Goal: Task Accomplishment & Management: Manage account settings

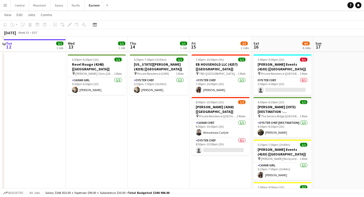
scroll to position [99, 0]
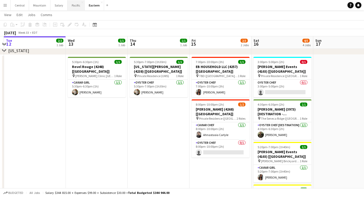
click at [77, 5] on button "Pacific Close" at bounding box center [76, 5] width 17 height 10
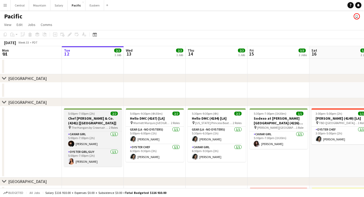
click at [77, 114] on span "5:00pm-7:00pm (2h)" at bounding box center [81, 113] width 27 height 4
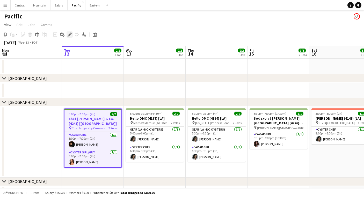
click at [70, 33] on icon "Edit" at bounding box center [70, 34] width 4 height 4
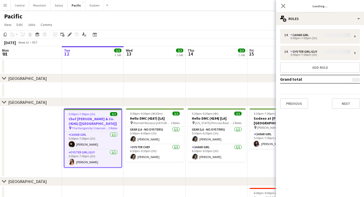
type input "**********"
click at [346, 104] on button "Next" at bounding box center [346, 103] width 28 height 10
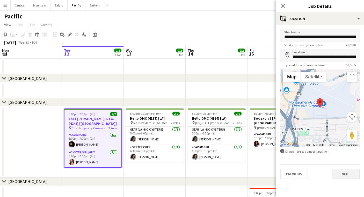
click at [337, 173] on button "Next" at bounding box center [346, 173] width 28 height 10
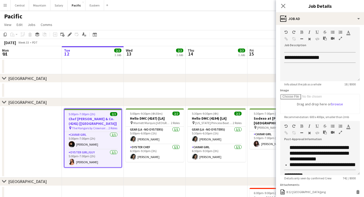
scroll to position [45, 0]
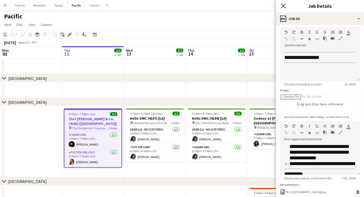
click at [285, 6] on icon "Close pop-in" at bounding box center [283, 5] width 5 height 5
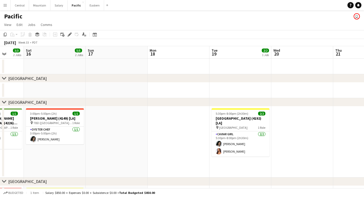
scroll to position [0, 169]
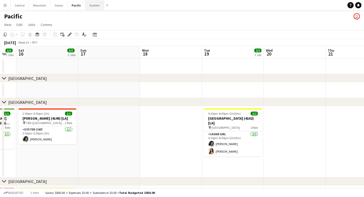
click at [94, 7] on button "Eastern Close" at bounding box center [94, 5] width 19 height 10
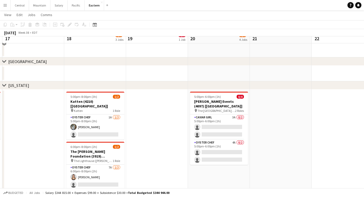
scroll to position [165, 0]
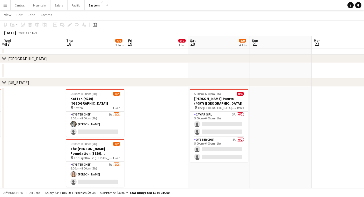
click at [250, 123] on app-date-cell "5:00pm-6:00pm (1h) 0/4 [PERSON_NAME] Events (4097) [[GEOGRAPHIC_DATA]] pin The …" at bounding box center [219, 192] width 62 height 212
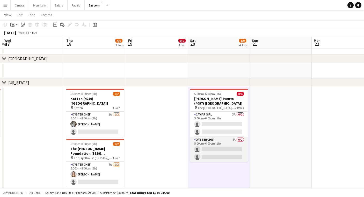
click at [234, 145] on app-card-role "Oyster Chef 4A 0/2 5:00pm-6:00pm (1h) single-neutral-actions single-neutral-act…" at bounding box center [219, 148] width 58 height 25
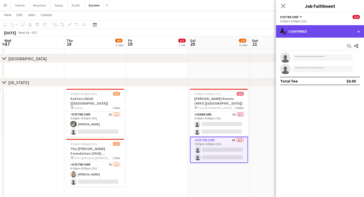
click at [313, 34] on div "single-neutral-actions-check-2 Confirmed" at bounding box center [320, 31] width 88 height 12
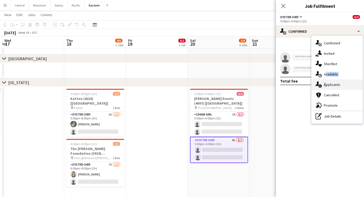
drag, startPoint x: 319, startPoint y: 79, endPoint x: 319, endPoint y: 84, distance: 5.4
click at [319, 84] on div "single-neutral-actions-check-2 Confirmed single-neutral-actions-share-1 Invited…" at bounding box center [336, 80] width 51 height 88
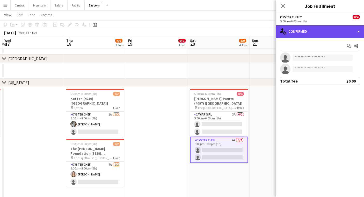
click at [321, 35] on div "single-neutral-actions-check-2 Confirmed" at bounding box center [320, 31] width 88 height 12
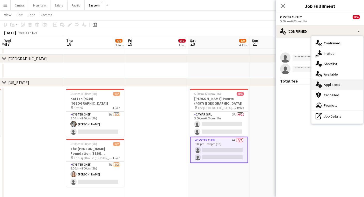
click at [323, 83] on div "single-neutral-actions-information Applicants" at bounding box center [336, 84] width 51 height 10
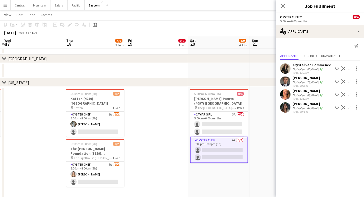
click at [349, 106] on app-icon "Confirm" at bounding box center [349, 107] width 4 height 4
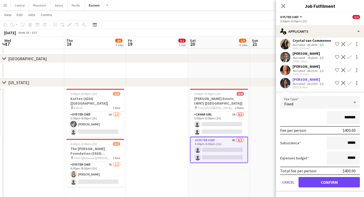
scroll to position [24, 0]
click at [320, 177] on button "Confirm" at bounding box center [329, 182] width 61 height 10
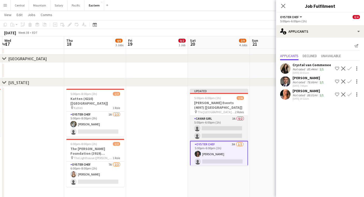
click at [241, 131] on app-card-role "Caviar Girl 3A 0/2 5:00pm-6:00pm (1h) single-neutral-actions single-neutral-act…" at bounding box center [219, 127] width 58 height 25
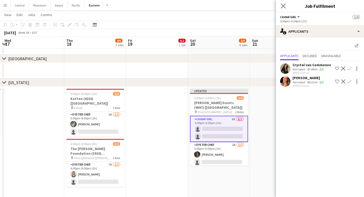
click at [286, 6] on app-icon "Close pop-in" at bounding box center [284, 6] width 8 height 8
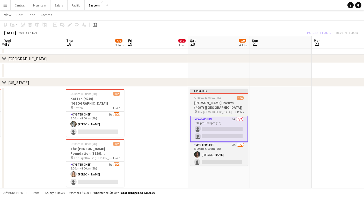
click at [238, 101] on h3 "[PERSON_NAME] Events (4097) [[GEOGRAPHIC_DATA]]" at bounding box center [219, 104] width 58 height 9
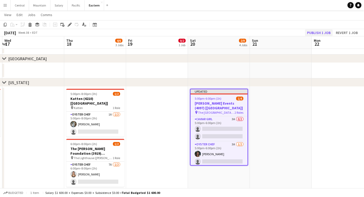
click at [314, 31] on button "Publish 1 job" at bounding box center [319, 32] width 28 height 7
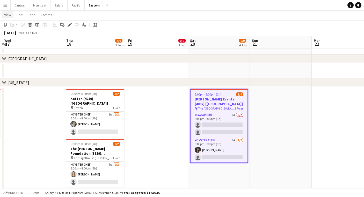
click at [3, 11] on link "View" at bounding box center [7, 14] width 11 height 7
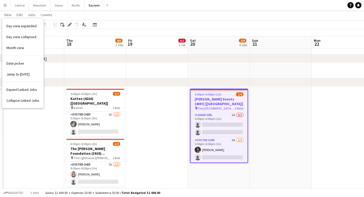
click at [4, 5] on app-icon "Menu" at bounding box center [5, 5] width 4 height 4
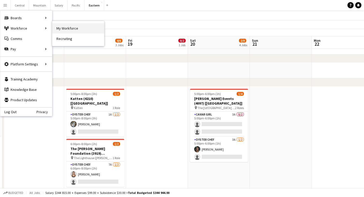
click at [59, 30] on link "My Workforce" at bounding box center [78, 28] width 52 height 10
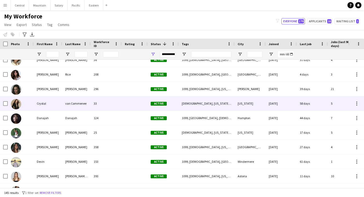
scroll to position [761, 0]
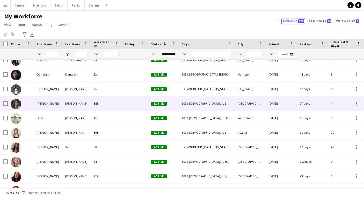
click at [61, 100] on div "[PERSON_NAME]" at bounding box center [48, 103] width 28 height 14
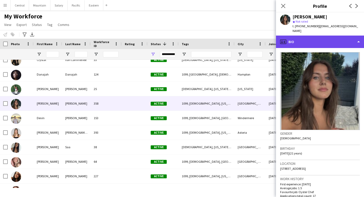
click at [302, 39] on div "profile Bio" at bounding box center [320, 41] width 88 height 12
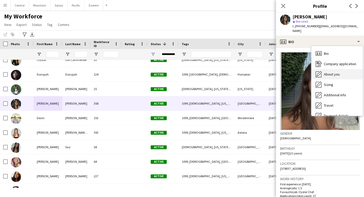
click at [321, 71] on icon at bounding box center [319, 73] width 5 height 5
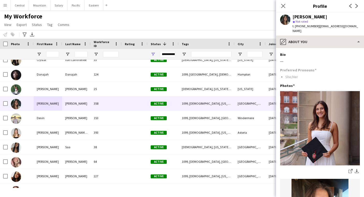
scroll to position [0, 0]
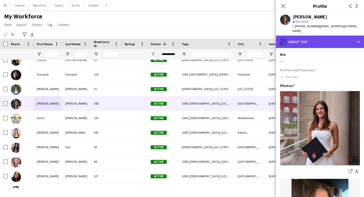
click at [313, 36] on div "pencil4 About you" at bounding box center [320, 41] width 88 height 12
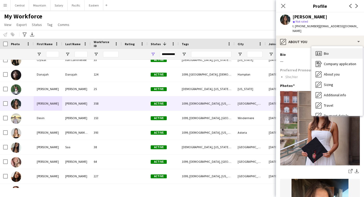
click at [318, 50] on icon "Bio" at bounding box center [319, 53] width 6 height 6
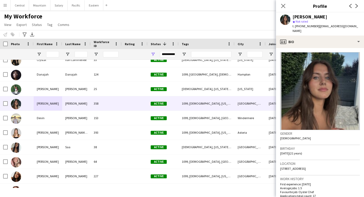
drag, startPoint x: 293, startPoint y: 18, endPoint x: 331, endPoint y: 18, distance: 37.5
click at [331, 18] on div "[PERSON_NAME]" at bounding box center [326, 16] width 67 height 5
copy div "[PERSON_NAME]"
click at [283, 3] on app-icon "Close pop-in" at bounding box center [284, 6] width 8 height 8
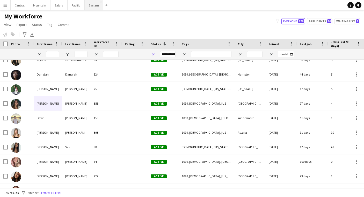
click at [91, 7] on button "Eastern Close" at bounding box center [94, 5] width 19 height 10
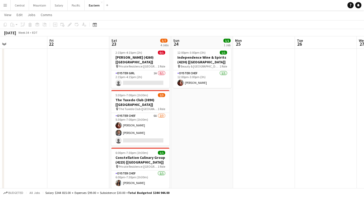
scroll to position [168, 0]
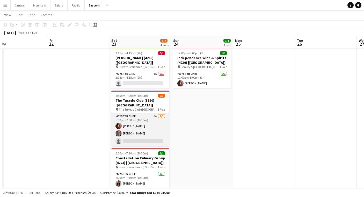
click at [123, 113] on app-card-role "Oyster Chef 6A [DATE] 5:30pm-7:00pm (1h30m) [PERSON_NAME] Artych [PERSON_NAME] …" at bounding box center [140, 129] width 58 height 33
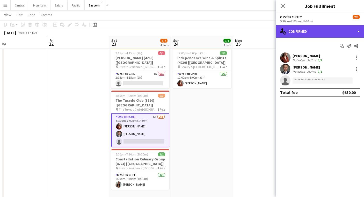
click at [313, 32] on div "single-neutral-actions-check-2 Confirmed" at bounding box center [320, 31] width 88 height 12
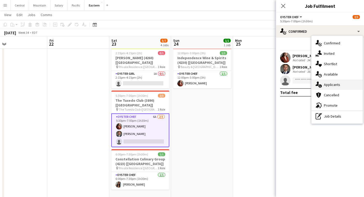
click at [326, 85] on div "single-neutral-actions-information Applicants" at bounding box center [336, 84] width 51 height 10
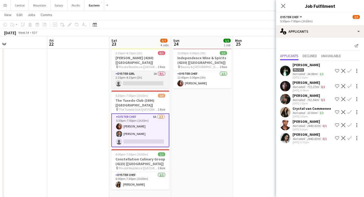
click at [148, 72] on app-card-role "Oyster Girl 1A 0/1 2:15pm-4:15pm (2h) single-neutral-actions" at bounding box center [140, 80] width 58 height 18
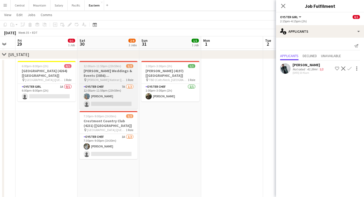
scroll to position [0, 170]
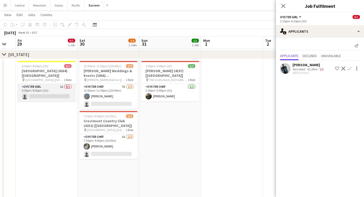
click at [66, 85] on app-card-role "Oyster Girl 1A 0/1 6:00pm-8:00pm (2h) single-neutral-actions" at bounding box center [47, 93] width 58 height 18
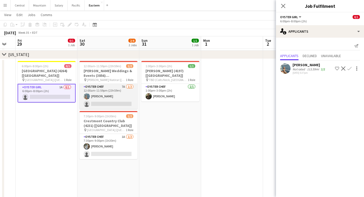
click at [98, 97] on app-card-role "Oyster Chef 7A [DATE] 12:00am-11:59pm (23h59m) [PERSON_NAME] single-neutral-act…" at bounding box center [108, 96] width 58 height 25
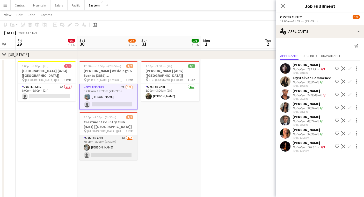
click at [95, 141] on app-card-role "Oyster Chef 1A [DATE] 7:30pm-9:00pm (1h30m) [PERSON_NAME] single-neutral-actions" at bounding box center [108, 147] width 58 height 25
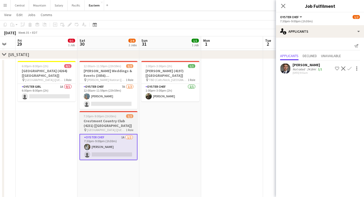
click at [97, 124] on h3 "Crestmont Country Club (4231) [[GEOGRAPHIC_DATA]]" at bounding box center [108, 122] width 58 height 9
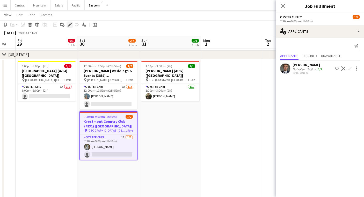
click at [70, 24] on icon at bounding box center [69, 24] width 3 height 3
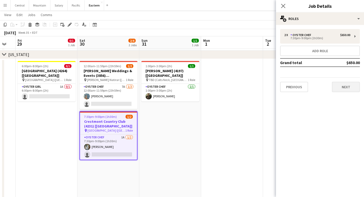
click at [349, 85] on button "Next" at bounding box center [346, 87] width 28 height 10
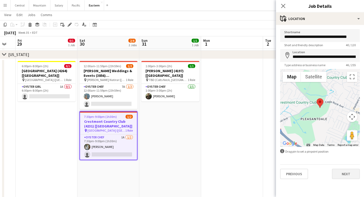
click at [336, 169] on button "Next" at bounding box center [346, 173] width 28 height 10
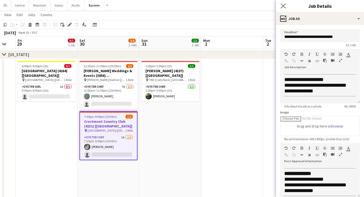
click at [281, 3] on app-icon "Close pop-in" at bounding box center [284, 6] width 8 height 8
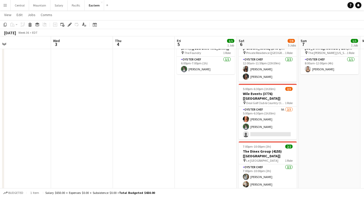
scroll to position [220, 0]
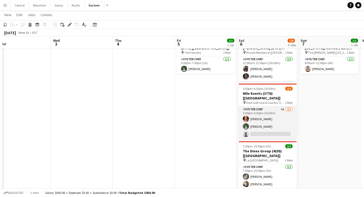
click at [260, 125] on app-card-role "Oyster Chef 9A [DATE] 5:00pm-6:30pm (1h30m) [PERSON_NAME] [PERSON_NAME] single-…" at bounding box center [268, 122] width 58 height 33
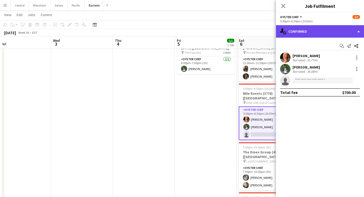
click at [325, 31] on div "single-neutral-actions-check-2 Confirmed" at bounding box center [320, 31] width 88 height 12
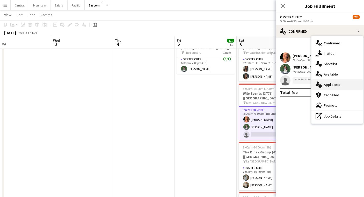
click at [335, 83] on div "single-neutral-actions-information Applicants" at bounding box center [336, 84] width 51 height 10
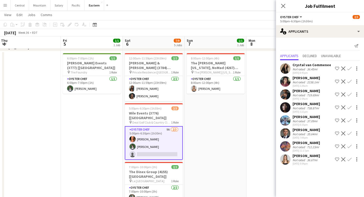
scroll to position [0, 188]
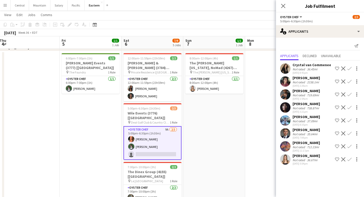
click at [349, 159] on app-icon "Confirm" at bounding box center [349, 159] width 4 height 4
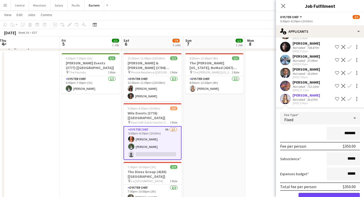
scroll to position [68, 0]
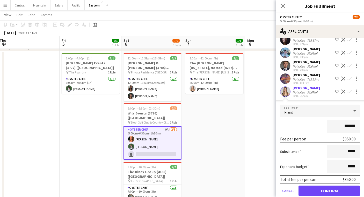
click at [321, 190] on button "Confirm" at bounding box center [329, 190] width 61 height 10
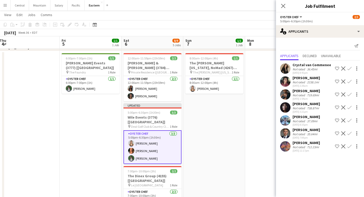
scroll to position [0, 0]
click at [283, 5] on icon "Close pop-in" at bounding box center [283, 5] width 5 height 5
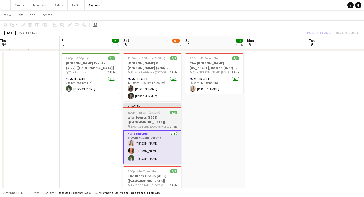
click at [158, 124] on span "Deal Golf Club & Country Club ([GEOGRAPHIC_DATA], [GEOGRAPHIC_DATA])" at bounding box center [150, 126] width 39 height 4
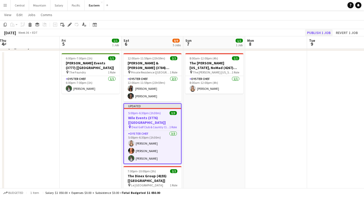
click at [312, 33] on button "Publish 1 job" at bounding box center [319, 32] width 28 height 7
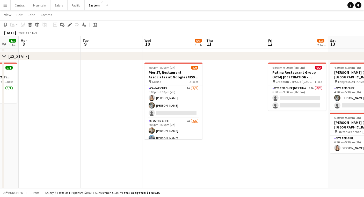
scroll to position [0, 168]
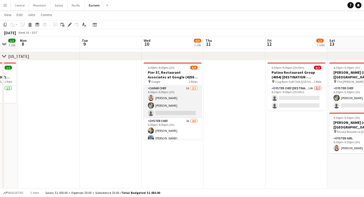
click at [173, 102] on app-card-role "Caviar Chef 1A [DATE] 6:00pm-8:00pm (2h) [PERSON_NAME] [PERSON_NAME] single-neu…" at bounding box center [173, 101] width 58 height 33
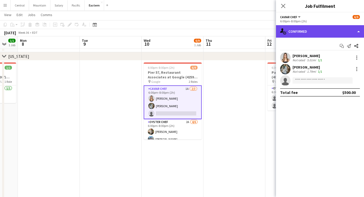
click at [309, 33] on div "single-neutral-actions-check-2 Confirmed" at bounding box center [320, 31] width 88 height 12
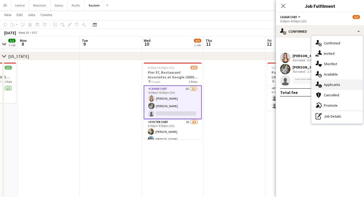
click at [318, 82] on icon at bounding box center [317, 83] width 3 height 4
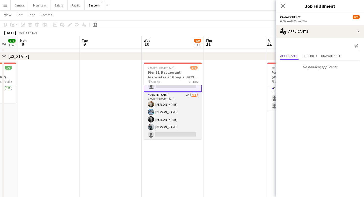
click at [183, 111] on app-card-role "Oyster Chef 2A [DATE] 6:00pm-8:00pm (2h) [PERSON_NAME] [PERSON_NAME] [PERSON_NA…" at bounding box center [173, 119] width 58 height 55
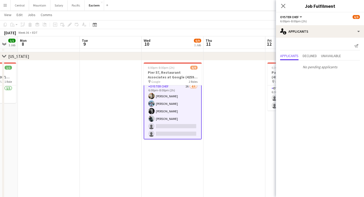
scroll to position [35, 0]
click at [313, 54] on span "Declined" at bounding box center [310, 56] width 14 height 4
click at [330, 54] on p "No declined applicants" at bounding box center [320, 56] width 88 height 9
click at [327, 47] on span "Unavailable" at bounding box center [331, 46] width 20 height 8
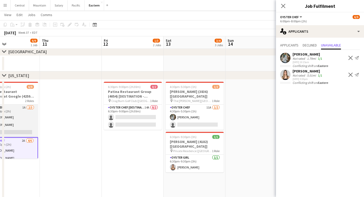
scroll to position [0, 213]
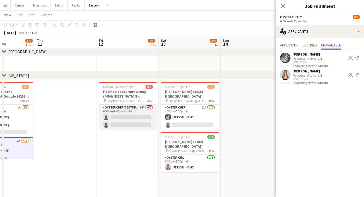
click at [133, 112] on app-card-role "Oyster Chef [DESTINATION] 14A 0/2 6:30pm-9:00pm (2h30m) single-neutral-actions …" at bounding box center [128, 116] width 58 height 25
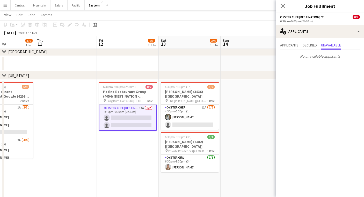
click at [285, 51] on div "No unavailable applicants" at bounding box center [320, 55] width 88 height 11
click at [285, 46] on span "Applicants" at bounding box center [289, 45] width 18 height 4
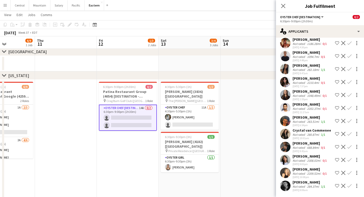
scroll to position [51, 0]
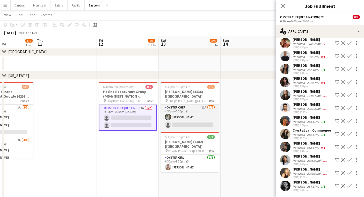
click at [187, 112] on app-card-role "Oyster Chef 11A [DATE] 4:30pm-5:30pm (1h) [PERSON_NAME] single-neutral-actions" at bounding box center [190, 116] width 58 height 25
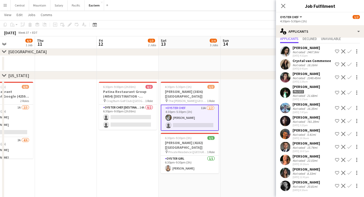
scroll to position [17, 0]
click at [198, 155] on app-card-role "Oyster Girl [DEMOGRAPHIC_DATA][DATE] 6:30pm-9:30pm (3h) [PERSON_NAME]" at bounding box center [190, 164] width 58 height 18
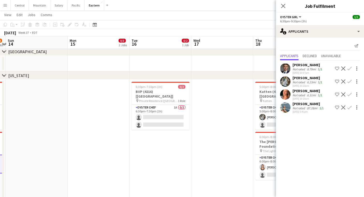
scroll to position [0, 184]
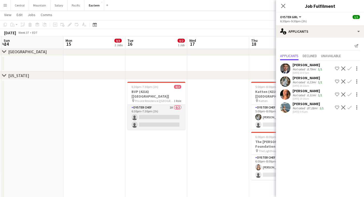
click at [155, 106] on app-card-role "Oyster Chef 1A 0/2 6:30pm-7:30pm (1h) single-neutral-actions single-neutral-act…" at bounding box center [156, 116] width 58 height 25
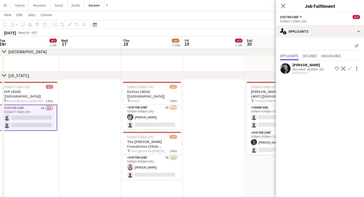
scroll to position [0, 199]
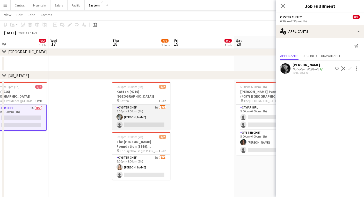
click at [146, 112] on app-card-role "Oyster Chef 1A [DATE] 5:00pm-8:00pm (3h) [PERSON_NAME] single-neutral-actions" at bounding box center [141, 116] width 58 height 25
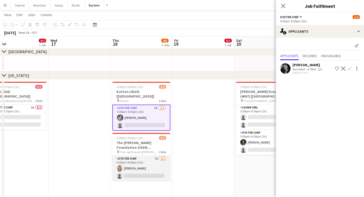
click at [143, 155] on app-card-role "Oyster Chef 7A [DATE] 6:00pm-8:00pm (2h) [PERSON_NAME] single-neutral-actions" at bounding box center [141, 167] width 58 height 25
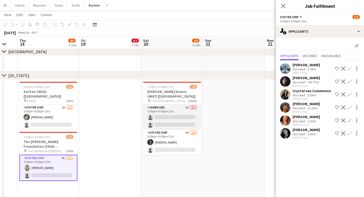
scroll to position [0, 172]
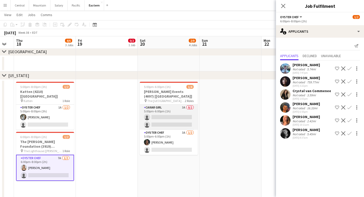
click at [178, 114] on app-card-role "Caviar Girl 3A 0/2 5:00pm-6:00pm (1h) single-neutral-actions single-neutral-act…" at bounding box center [169, 116] width 58 height 25
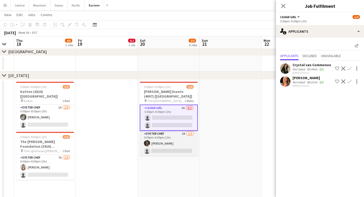
click at [177, 146] on app-card-role "Oyster Chef 3A [DATE] 5:00pm-6:00pm (1h) [PERSON_NAME] single-neutral-actions" at bounding box center [169, 142] width 58 height 25
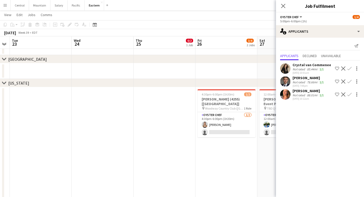
scroll to position [0, 155]
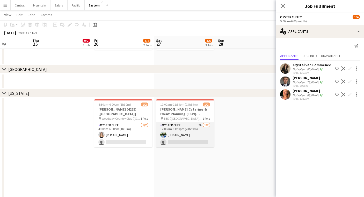
click at [186, 126] on app-card-role "Oyster Chef 7A [DATE] 12:00am-11:59pm (23h59m) [PERSON_NAME] single-neutral-act…" at bounding box center [185, 134] width 58 height 25
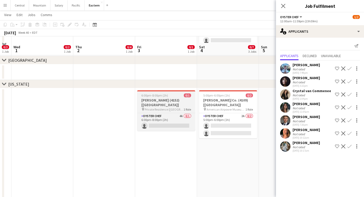
scroll to position [202, 0]
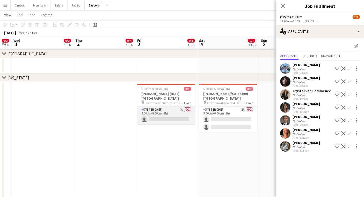
click at [166, 106] on app-card-role "Oyster Chef 4A 0/1 6:00pm-8:00pm (2h) single-neutral-actions" at bounding box center [166, 115] width 58 height 18
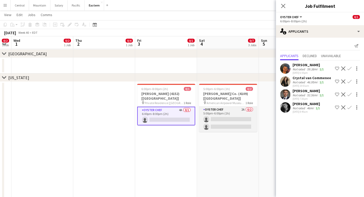
click at [240, 112] on app-card-role "Oyster Chef 2A 0/2 5:00pm-6:00pm (1h) single-neutral-actions single-neutral-act…" at bounding box center [228, 118] width 58 height 25
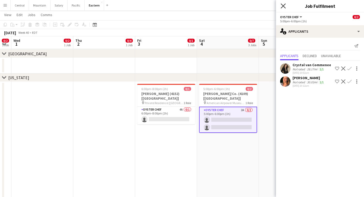
click at [281, 4] on icon at bounding box center [283, 5] width 5 height 5
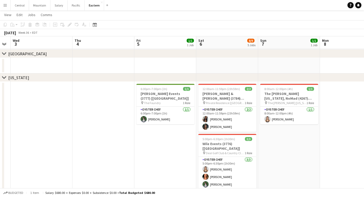
scroll to position [0, 141]
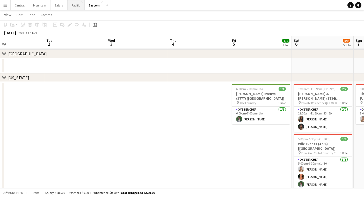
click at [75, 4] on button "Pacific Close" at bounding box center [76, 5] width 17 height 10
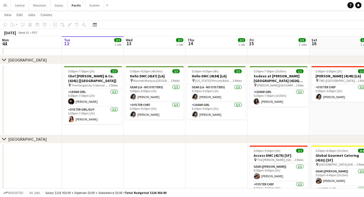
scroll to position [40, 0]
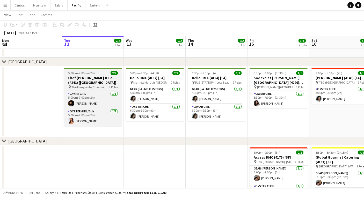
click at [74, 85] on app-job-card "5:00pm-7:00pm (2h) 2/2 Chef [PERSON_NAME] & Co. (4241) [LA] pin The Hangars by …" at bounding box center [93, 97] width 58 height 58
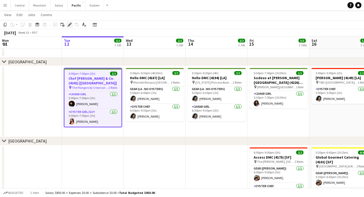
click at [68, 25] on icon at bounding box center [69, 24] width 3 height 3
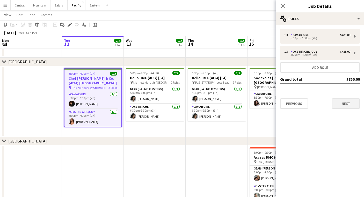
click at [343, 100] on button "Next" at bounding box center [346, 103] width 28 height 10
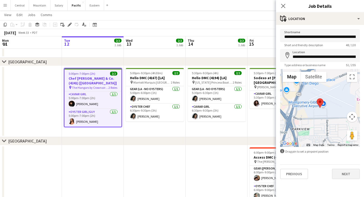
click at [342, 173] on button "Next" at bounding box center [346, 173] width 28 height 10
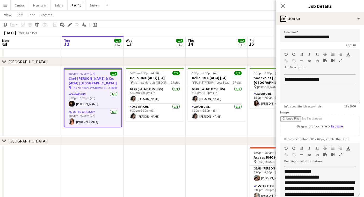
scroll to position [9, 0]
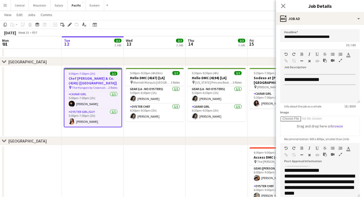
click at [340, 154] on icon "button" at bounding box center [340, 154] width 3 height 4
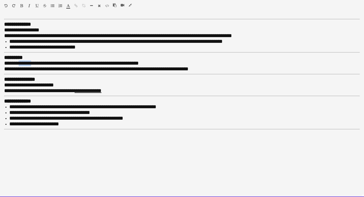
drag, startPoint x: 35, startPoint y: 61, endPoint x: 22, endPoint y: 61, distance: 12.7
click at [22, 61] on span "**********" at bounding box center [71, 62] width 135 height 5
drag, startPoint x: 35, startPoint y: 67, endPoint x: 21, endPoint y: 68, distance: 13.5
click at [21, 68] on span "**********" at bounding box center [96, 68] width 184 height 5
click at [19, 61] on span "**********" at bounding box center [65, 62] width 122 height 5
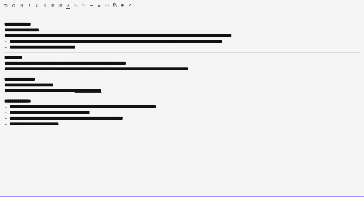
click at [21, 61] on span "**********" at bounding box center [65, 62] width 122 height 5
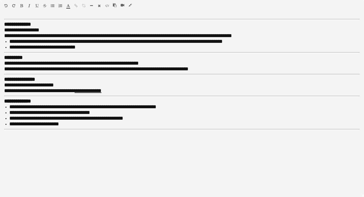
click at [129, 4] on icon "button" at bounding box center [130, 5] width 3 height 4
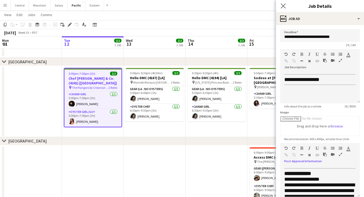
click at [283, 3] on app-icon "Close pop-in" at bounding box center [284, 6] width 8 height 8
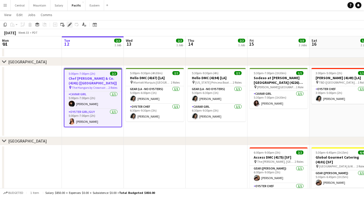
click at [69, 22] on div "Edit" at bounding box center [70, 24] width 6 height 6
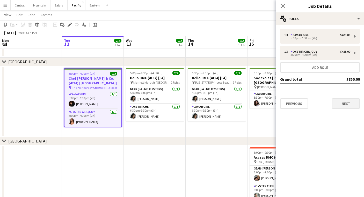
click at [351, 101] on button "Next" at bounding box center [346, 103] width 28 height 10
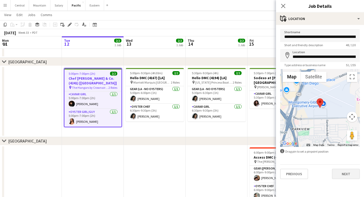
click at [337, 174] on button "Next" at bounding box center [346, 173] width 28 height 10
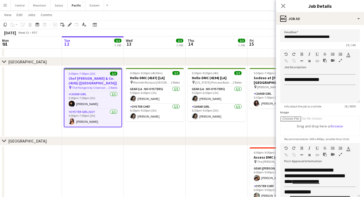
scroll to position [116, 0]
click at [283, 6] on icon at bounding box center [283, 5] width 5 height 5
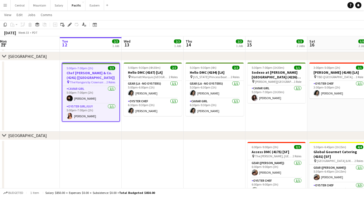
scroll to position [45, 0]
click at [3, 4] on app-icon "Menu" at bounding box center [5, 5] width 4 height 4
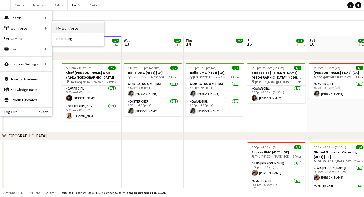
click at [71, 28] on link "My Workforce" at bounding box center [78, 28] width 52 height 10
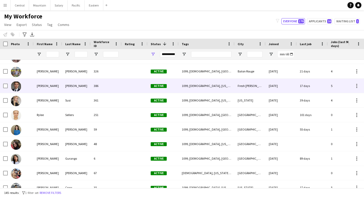
scroll to position [1769, 0]
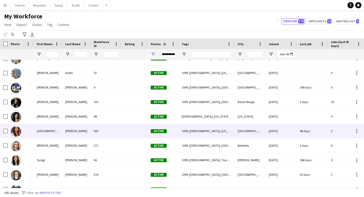
click at [49, 128] on div "[GEOGRAPHIC_DATA]" at bounding box center [48, 131] width 28 height 14
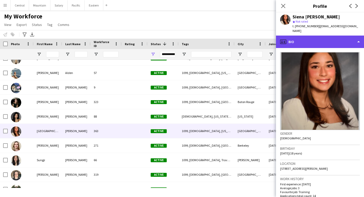
click at [288, 41] on div "profile Bio" at bounding box center [320, 41] width 88 height 12
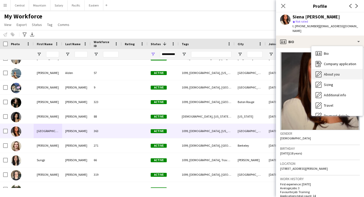
click at [327, 71] on div "About you About you" at bounding box center [336, 74] width 51 height 10
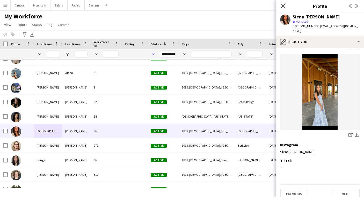
click at [281, 4] on icon at bounding box center [283, 5] width 5 height 5
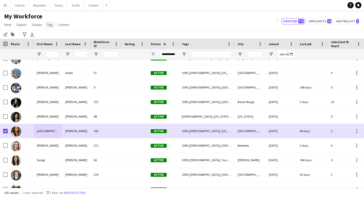
click at [46, 26] on link "Tag" at bounding box center [50, 24] width 10 height 7
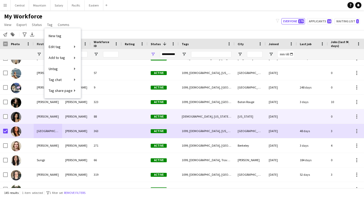
click at [29, 127] on div at bounding box center [21, 131] width 26 height 14
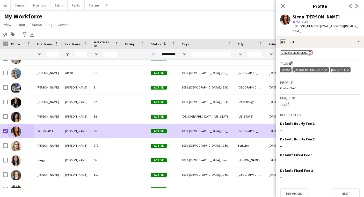
click at [290, 61] on app-icon "Edit crew company tags" at bounding box center [291, 63] width 4 height 4
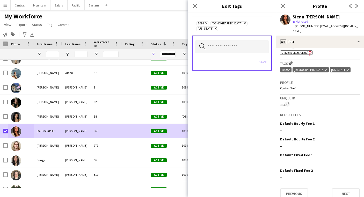
click at [217, 27] on icon "Remove" at bounding box center [214, 28] width 3 height 3
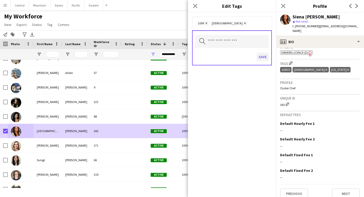
click at [262, 56] on button "Save" at bounding box center [263, 57] width 12 height 8
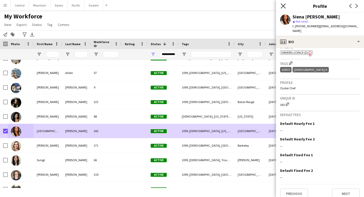
click at [284, 5] on icon "Close pop-in" at bounding box center [283, 5] width 5 height 5
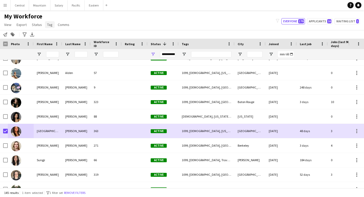
click at [49, 26] on span "Tag" at bounding box center [49, 24] width 5 height 5
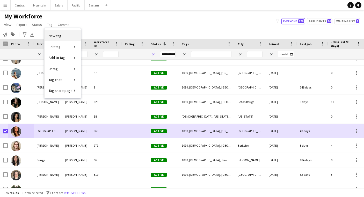
click at [64, 39] on link "New tag" at bounding box center [63, 35] width 36 height 11
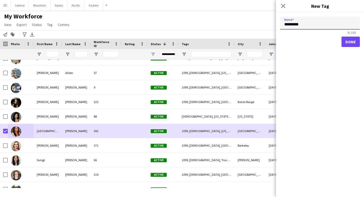
type input "*********"
click at [352, 43] on button "Done" at bounding box center [351, 42] width 18 height 10
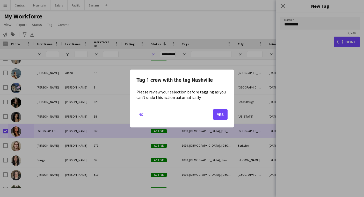
click at [221, 111] on button "Yes" at bounding box center [220, 114] width 14 height 10
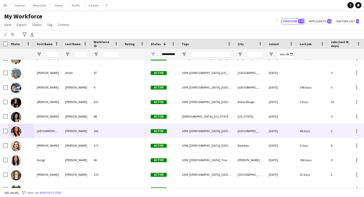
click at [74, 128] on div "[PERSON_NAME]" at bounding box center [76, 131] width 28 height 14
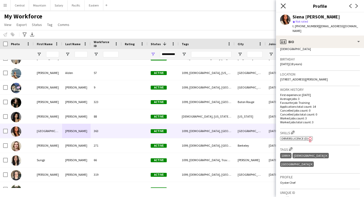
click at [281, 5] on icon "Close pop-in" at bounding box center [283, 5] width 5 height 5
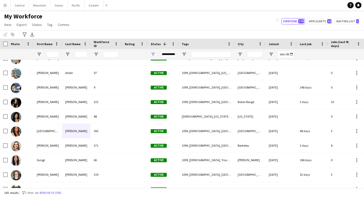
click at [19, 14] on span "My Workforce" at bounding box center [23, 16] width 38 height 8
click at [5, 5] on app-icon "Menu" at bounding box center [5, 5] width 4 height 4
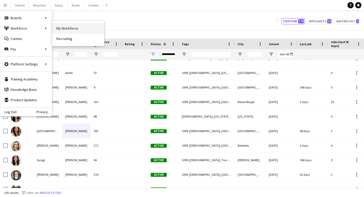
click at [62, 28] on link "My Workforce" at bounding box center [78, 28] width 52 height 10
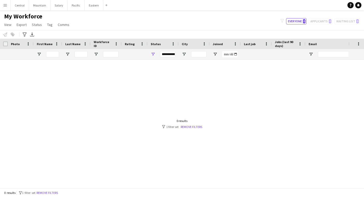
type input "**********"
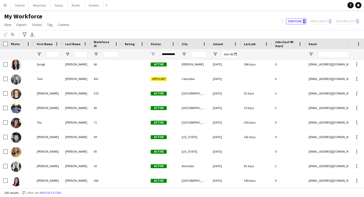
scroll to position [1975, 0]
click at [43, 42] on span "First Name" at bounding box center [45, 44] width 16 height 4
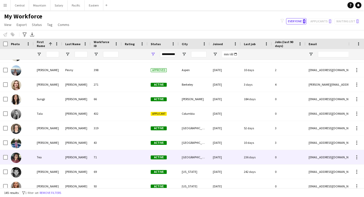
scroll to position [1934, 0]
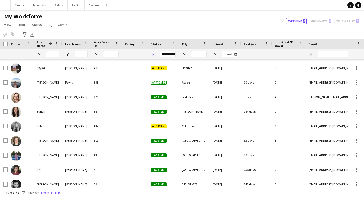
click at [156, 43] on span "Status" at bounding box center [156, 44] width 10 height 4
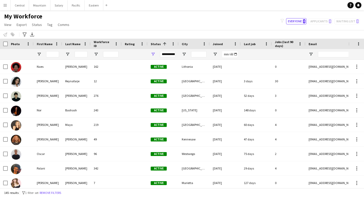
click at [155, 42] on span "Status" at bounding box center [156, 44] width 10 height 4
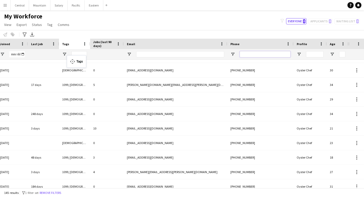
drag, startPoint x: 327, startPoint y: 43, endPoint x: 69, endPoint y: 58, distance: 257.5
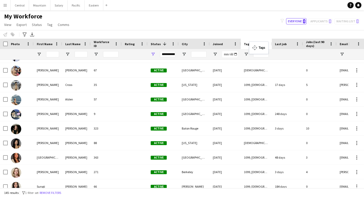
drag, startPoint x: 282, startPoint y: 43, endPoint x: 252, endPoint y: 45, distance: 30.1
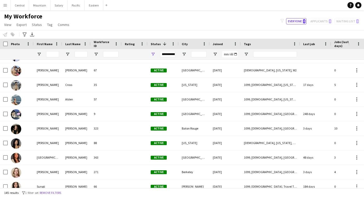
drag, startPoint x: 271, startPoint y: 42, endPoint x: 300, endPoint y: 40, distance: 28.3
click at [300, 40] on div at bounding box center [300, 44] width 2 height 10
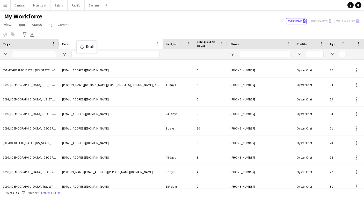
drag, startPoint x: 148, startPoint y: 43, endPoint x: 79, endPoint y: 43, distance: 69.4
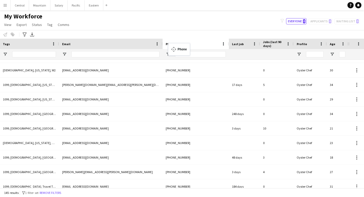
drag, startPoint x: 242, startPoint y: 42, endPoint x: 170, endPoint y: 46, distance: 71.8
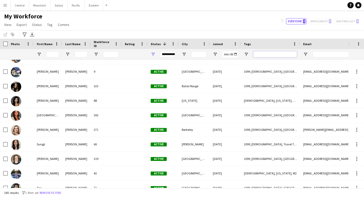
click at [260, 51] on input "Tags Filter Input" at bounding box center [275, 54] width 44 height 6
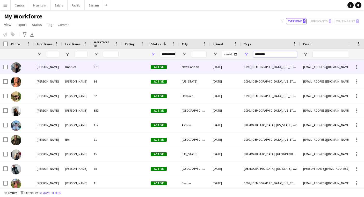
type input "********"
click at [227, 70] on div "[DATE]" at bounding box center [225, 67] width 31 height 14
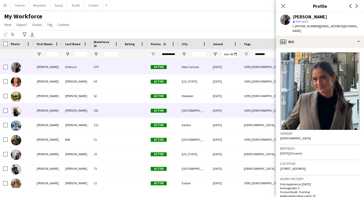
click at [138, 109] on div at bounding box center [135, 110] width 26 height 14
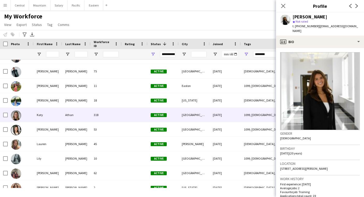
scroll to position [304, 0]
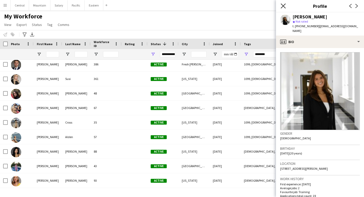
click at [285, 4] on icon at bounding box center [283, 5] width 5 height 5
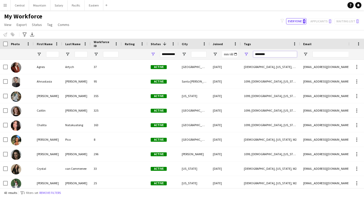
drag, startPoint x: 269, startPoint y: 55, endPoint x: 238, endPoint y: 54, distance: 30.0
click at [238, 54] on div "********" at bounding box center [295, 54] width 590 height 10
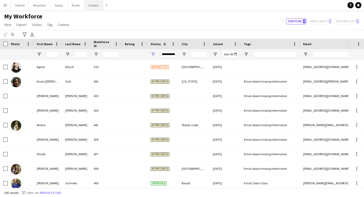
click at [90, 6] on button "Eastern Close" at bounding box center [94, 5] width 19 height 10
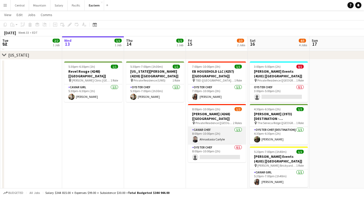
scroll to position [153, 0]
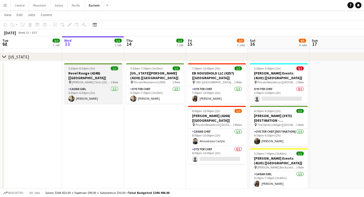
click at [80, 74] on h3 "Revel Rouge (4248) [[GEOGRAPHIC_DATA]]" at bounding box center [93, 75] width 58 height 9
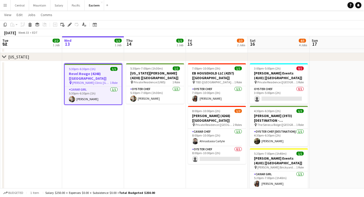
click at [70, 28] on app-toolbar "Copy Paste Paste Command V Paste with crew Command Shift V Paste linked Job [GE…" at bounding box center [182, 24] width 364 height 9
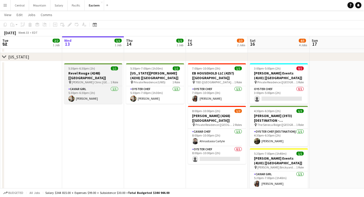
click at [77, 70] on span "5:30pm-6:30pm (1h)" at bounding box center [81, 68] width 27 height 4
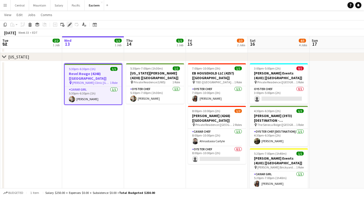
click at [69, 23] on icon "Edit" at bounding box center [70, 25] width 4 height 4
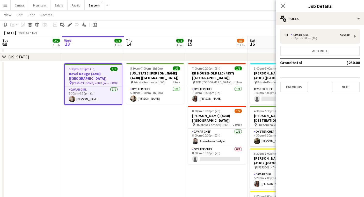
click at [353, 81] on div "Previous Next" at bounding box center [320, 84] width 80 height 15
click at [350, 92] on button "Next" at bounding box center [346, 87] width 28 height 10
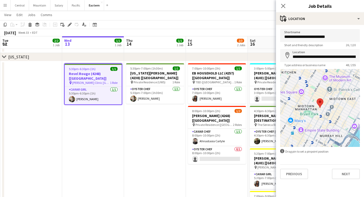
click at [343, 185] on mat-expansion-panel "**********" at bounding box center [320, 111] width 88 height 172
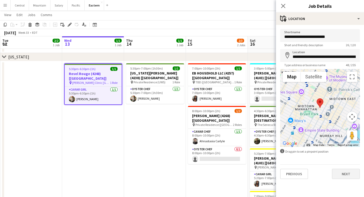
click at [343, 173] on button "Next" at bounding box center [346, 173] width 28 height 10
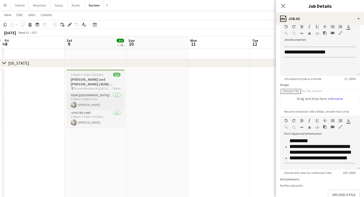
scroll to position [0, 119]
click at [91, 76] on span "5:00pm-7:30pm (2h30m)" at bounding box center [89, 74] width 33 height 4
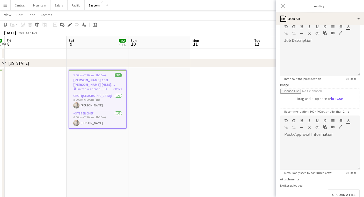
scroll to position [0, 0]
type input "**********"
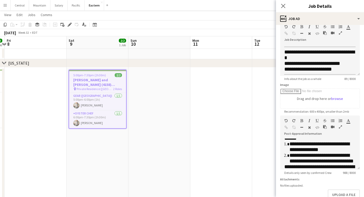
scroll to position [92, 0]
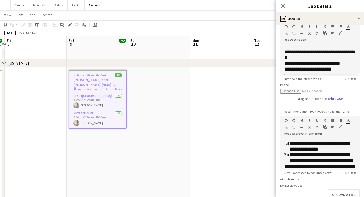
click at [340, 127] on icon "button" at bounding box center [340, 127] width 3 height 4
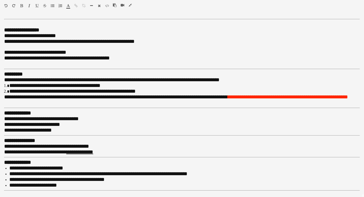
scroll to position [0, 0]
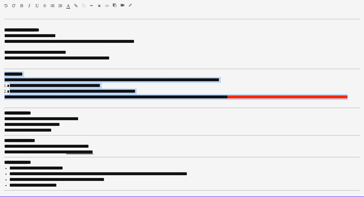
drag, startPoint x: 33, startPoint y: 100, endPoint x: 1, endPoint y: 71, distance: 42.9
click at [1, 71] on div "**********" at bounding box center [182, 107] width 364 height 180
copy div "**********"
click at [130, 3] on div "Standard Heading 1 Heading 2 Heading 3 Heading 4 Heading 5 Heading 6 Heading 7 …" at bounding box center [182, 6] width 364 height 13
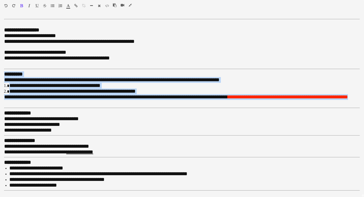
click at [130, 5] on icon "button" at bounding box center [130, 5] width 3 height 4
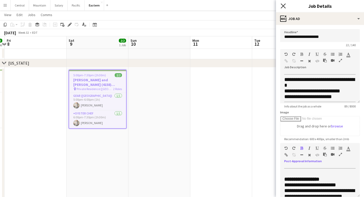
click at [281, 5] on icon "Close pop-in" at bounding box center [283, 5] width 5 height 5
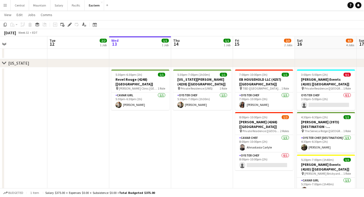
scroll to position [0, 182]
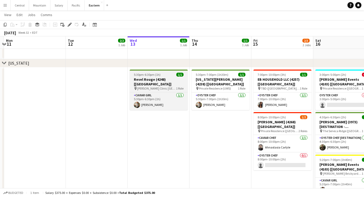
click at [162, 80] on h3 "Revel Rouge (4248) [[GEOGRAPHIC_DATA]]" at bounding box center [159, 81] width 58 height 9
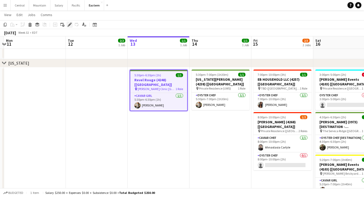
click at [71, 26] on icon "Edit" at bounding box center [70, 25] width 4 height 4
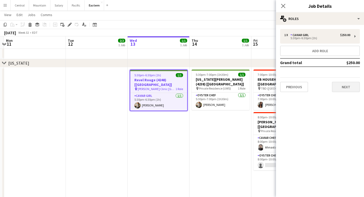
click at [344, 88] on button "Next" at bounding box center [346, 87] width 28 height 10
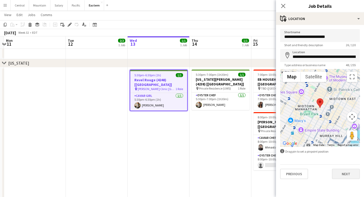
click at [338, 175] on button "Next" at bounding box center [346, 173] width 28 height 10
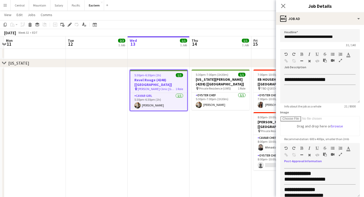
click at [340, 155] on icon "button" at bounding box center [340, 154] width 3 height 4
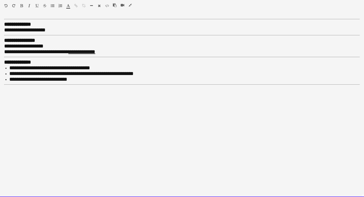
click at [5, 24] on b "**********" at bounding box center [17, 23] width 27 height 5
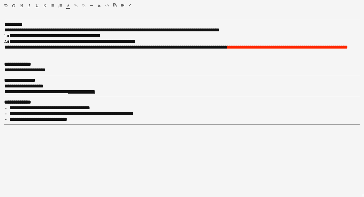
click at [91, 5] on icon "button" at bounding box center [91, 6] width 3 height 4
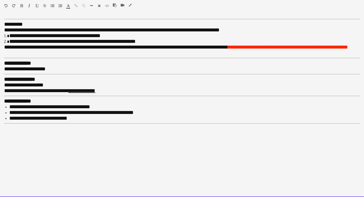
click at [3, 24] on div "**********" at bounding box center [182, 107] width 364 height 180
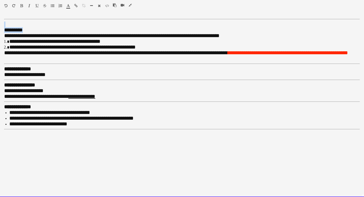
drag, startPoint x: 27, startPoint y: 28, endPoint x: -2, endPoint y: 26, distance: 28.3
click at [20, 27] on span "*********" at bounding box center [13, 29] width 19 height 5
drag, startPoint x: 28, startPoint y: 28, endPoint x: 4, endPoint y: 28, distance: 23.6
click at [4, 28] on div "*********" at bounding box center [182, 30] width 356 height 6
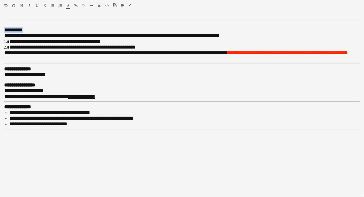
click at [23, 4] on icon "button" at bounding box center [21, 6] width 3 height 4
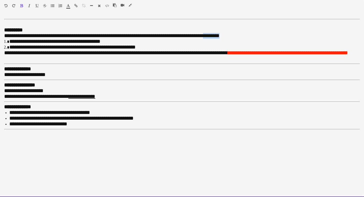
drag, startPoint x: 209, startPoint y: 34, endPoint x: 234, endPoint y: 34, distance: 24.3
click at [234, 34] on div "**********" at bounding box center [182, 36] width 356 height 6
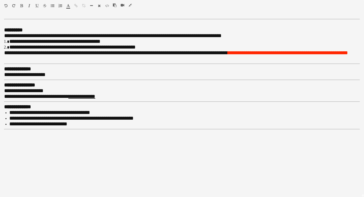
click at [130, 4] on icon "button" at bounding box center [130, 5] width 3 height 4
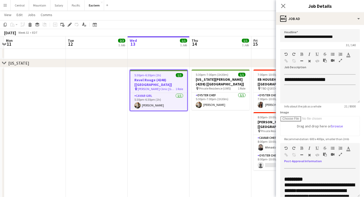
click at [340, 153] on icon "button" at bounding box center [340, 154] width 3 height 4
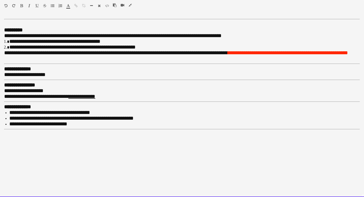
click at [177, 56] on div "**********" at bounding box center [182, 53] width 356 height 6
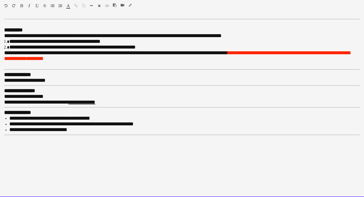
click at [238, 51] on span "**********" at bounding box center [177, 55] width 346 height 11
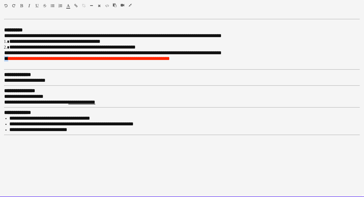
drag, startPoint x: 10, startPoint y: 56, endPoint x: -2, endPoint y: 55, distance: 11.9
click at [66, 5] on div at bounding box center [59, 7] width 16 height 6
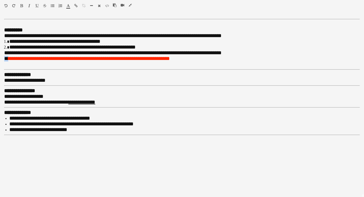
click at [67, 5] on icon "button" at bounding box center [68, 6] width 3 height 4
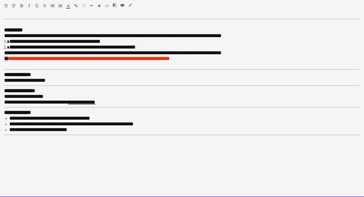
type input "*******"
click at [52, 59] on span "**********" at bounding box center [80, 58] width 145 height 5
click at [33, 57] on span "**********" at bounding box center [80, 58] width 145 height 5
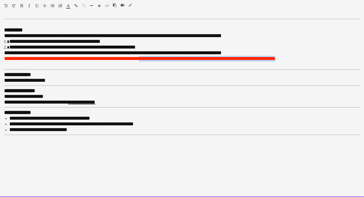
drag, startPoint x: 137, startPoint y: 57, endPoint x: 279, endPoint y: 55, distance: 142.2
click at [279, 56] on div "**********" at bounding box center [182, 59] width 356 height 6
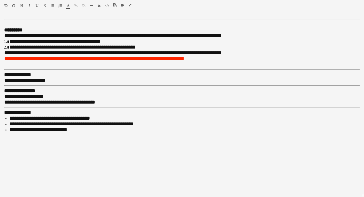
click at [130, 4] on icon "button" at bounding box center [130, 5] width 3 height 4
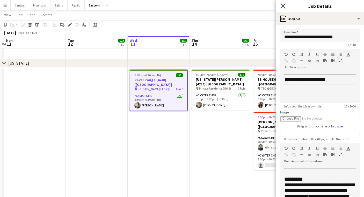
click at [283, 5] on icon "Close pop-in" at bounding box center [283, 5] width 5 height 5
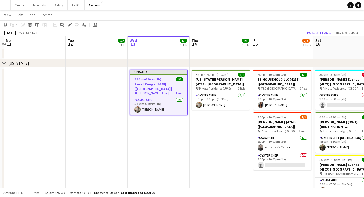
click at [311, 29] on app-toolbar "Copy Paste Paste Command V Paste with crew Command Shift V Paste linked Job [GE…" at bounding box center [182, 24] width 364 height 9
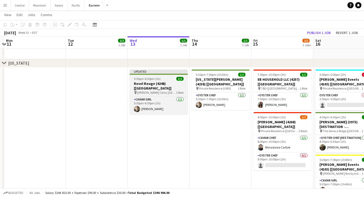
click at [152, 78] on span "5:30pm-6:30pm (1h)" at bounding box center [147, 79] width 27 height 4
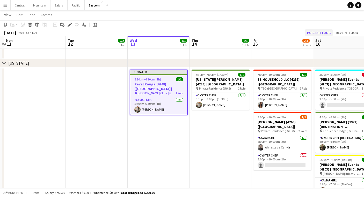
click at [314, 33] on button "Publish 1 job" at bounding box center [319, 32] width 28 height 7
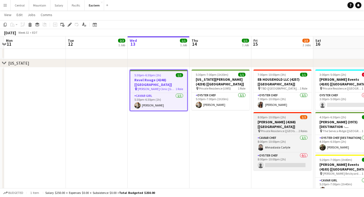
click at [284, 129] on div "pin Private Residence ([GEOGRAPHIC_DATA], [GEOGRAPHIC_DATA]) 2 Roles" at bounding box center [282, 131] width 58 height 4
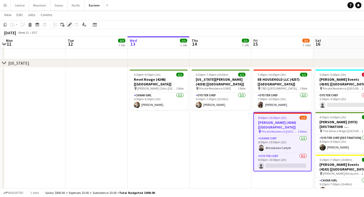
click at [69, 24] on icon "Edit" at bounding box center [70, 25] width 4 height 4
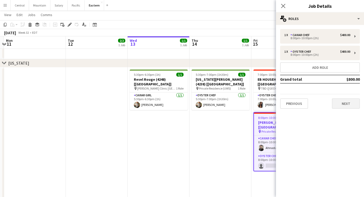
click at [345, 107] on button "Next" at bounding box center [346, 103] width 28 height 10
